Goal: Information Seeking & Learning: Learn about a topic

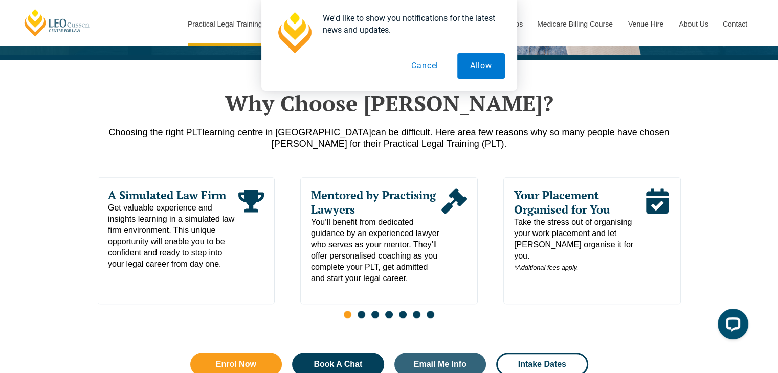
click at [425, 66] on button "Cancel" at bounding box center [424, 66] width 53 height 26
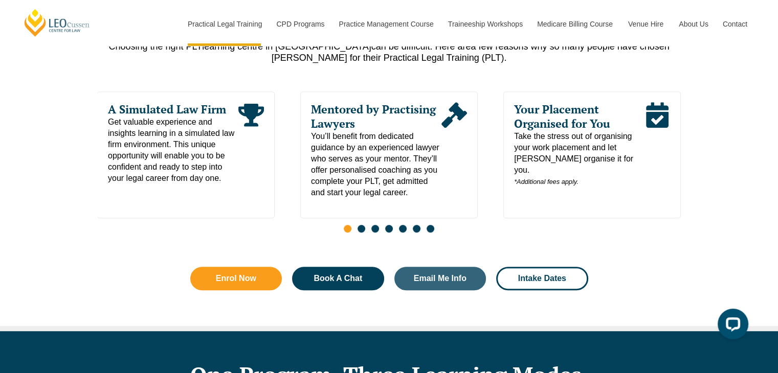
scroll to position [562, 0]
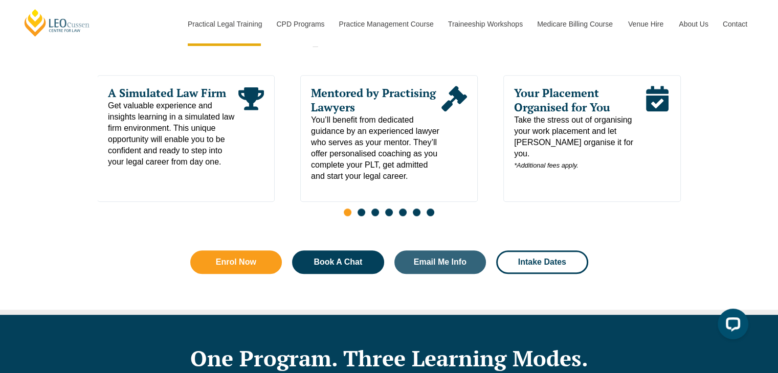
click at [577, 144] on span "Take the stress out of organising your work placement and let [PERSON_NAME] org…" at bounding box center [579, 143] width 130 height 57
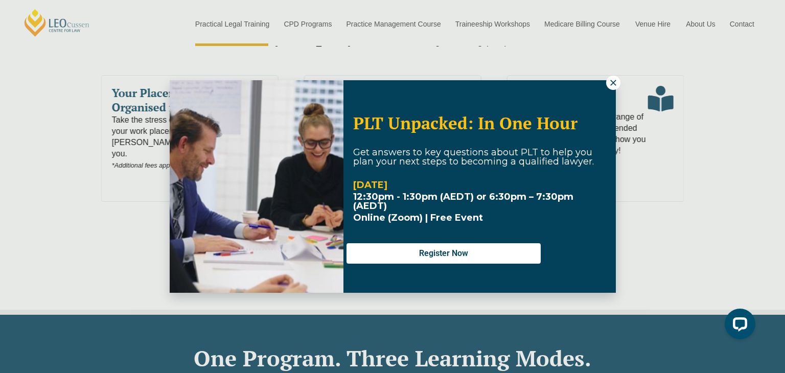
click at [612, 82] on icon at bounding box center [613, 83] width 6 height 6
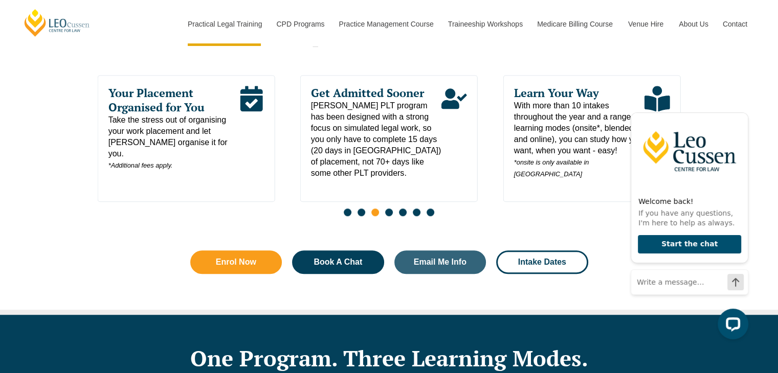
click at [218, 134] on span "Take the stress out of organising your work placement and let [PERSON_NAME] org…" at bounding box center [173, 143] width 130 height 57
click at [391, 106] on span "[PERSON_NAME] PLT program has been designed with a strong focus on simulated le…" at bounding box center [376, 139] width 130 height 79
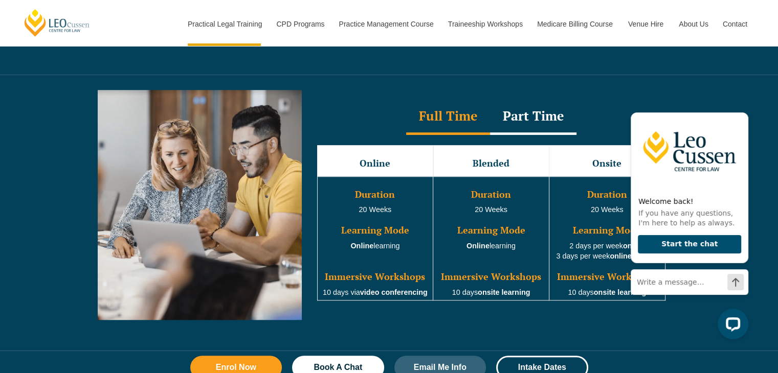
scroll to position [920, 0]
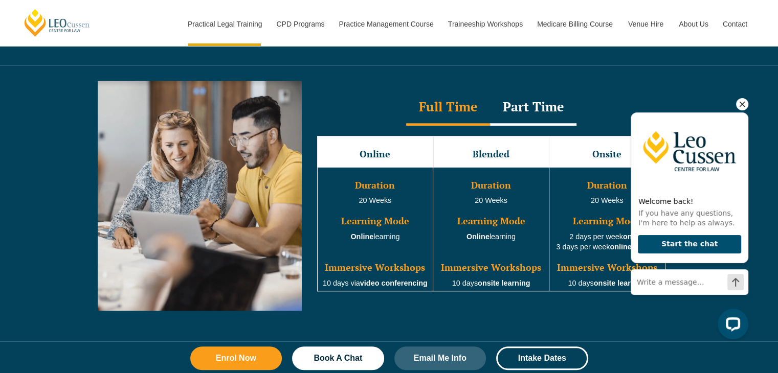
click at [746, 107] on icon "Hide greeting" at bounding box center [742, 104] width 12 height 12
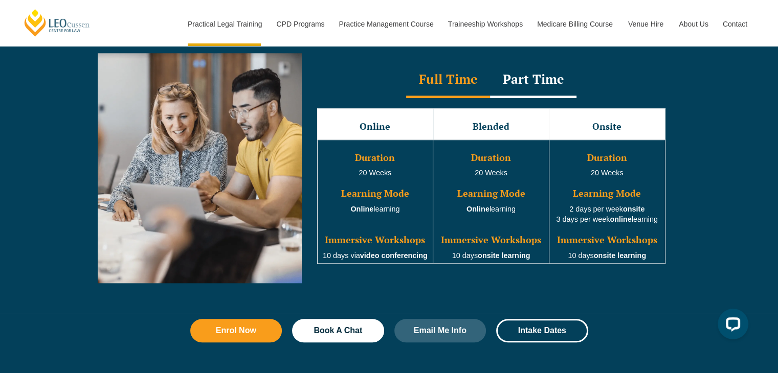
scroll to position [971, 0]
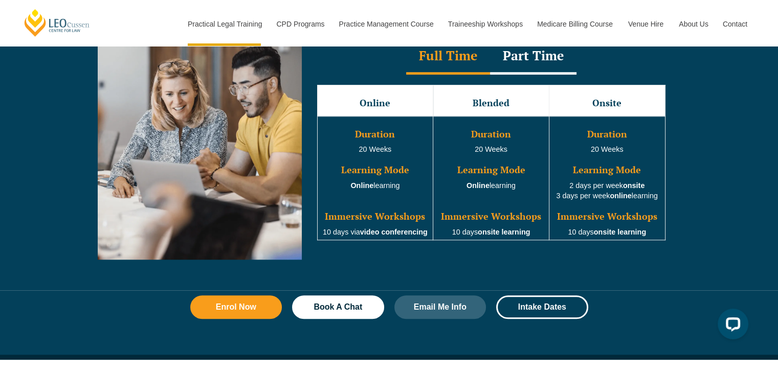
click at [543, 51] on div "Part Time" at bounding box center [533, 57] width 86 height 36
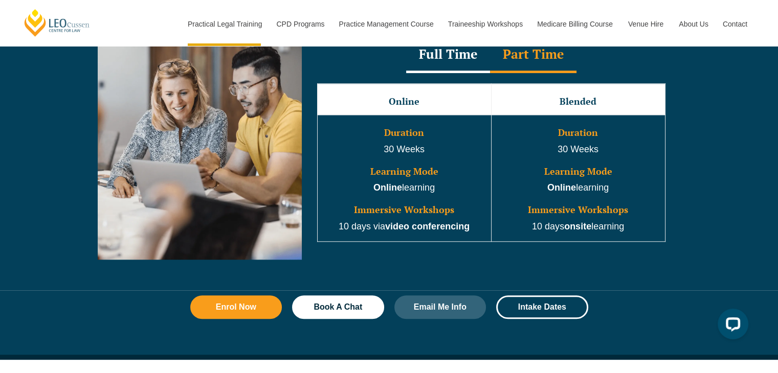
click at [457, 56] on div "Full Time" at bounding box center [448, 55] width 84 height 36
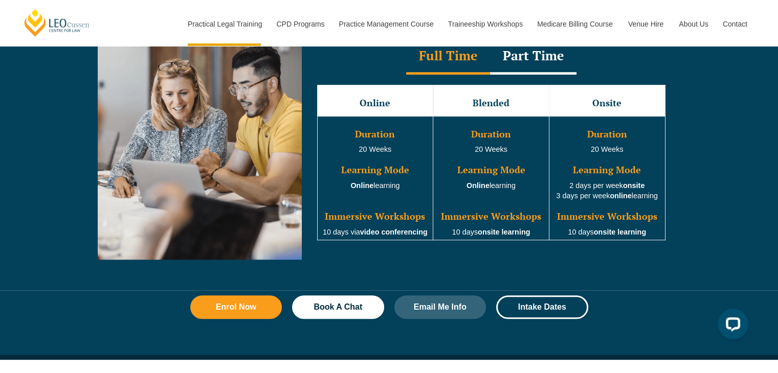
click at [555, 59] on div "Part Time" at bounding box center [533, 57] width 86 height 36
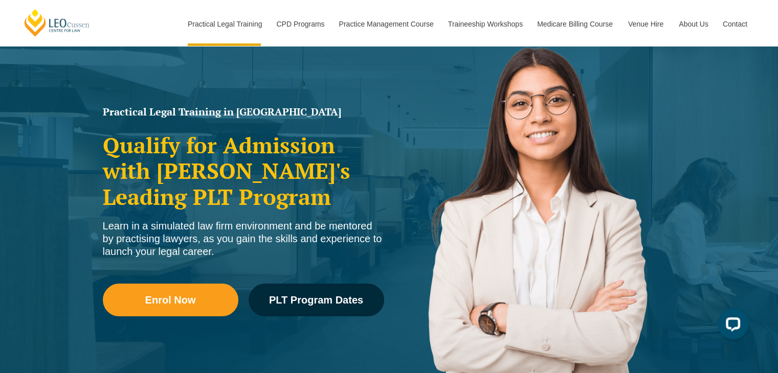
scroll to position [51, 0]
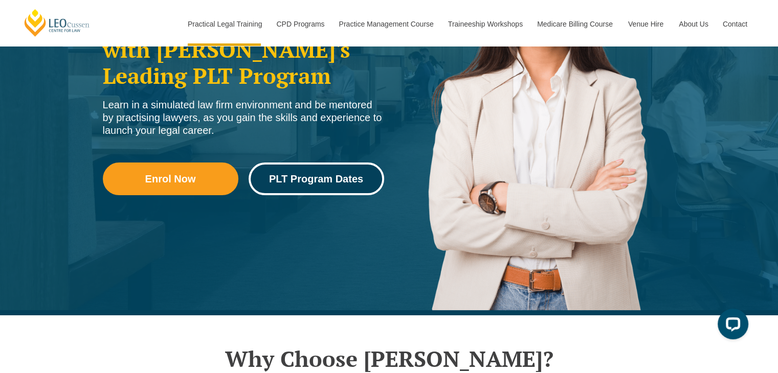
click at [304, 179] on span "PLT Program Dates" at bounding box center [316, 179] width 94 height 10
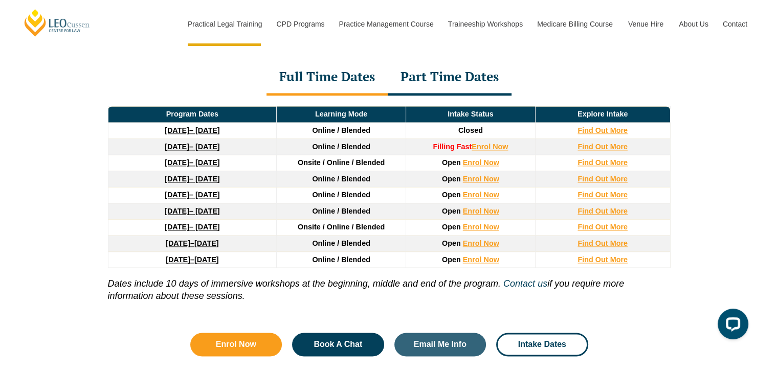
scroll to position [1435, 0]
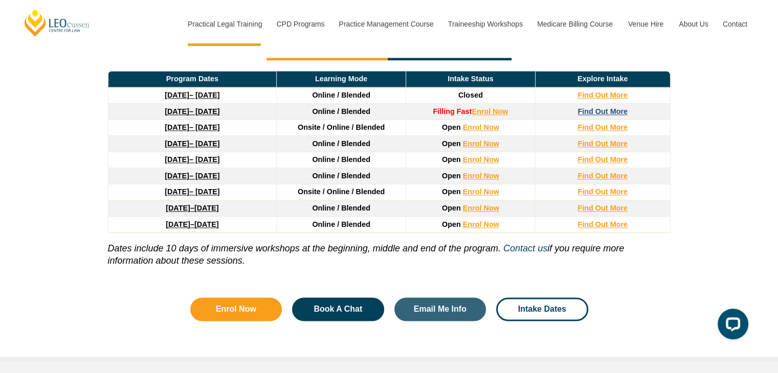
click at [596, 111] on strong "Find Out More" at bounding box center [602, 111] width 50 height 8
